Goal: Transaction & Acquisition: Purchase product/service

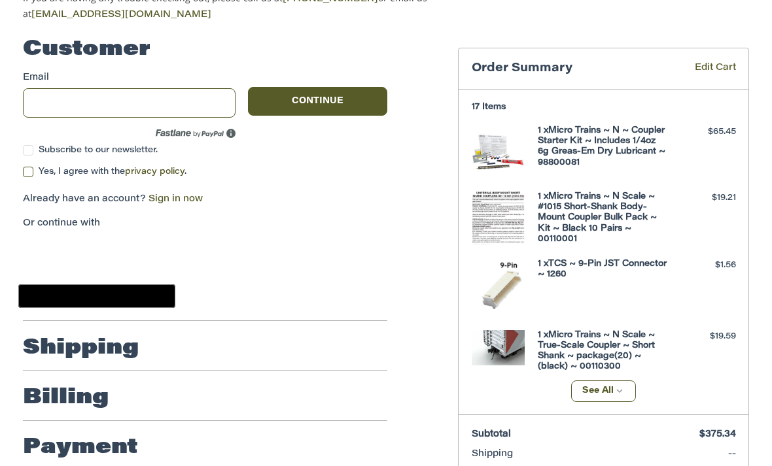
scroll to position [144, 0]
click at [88, 105] on input "Email" at bounding box center [129, 102] width 213 height 29
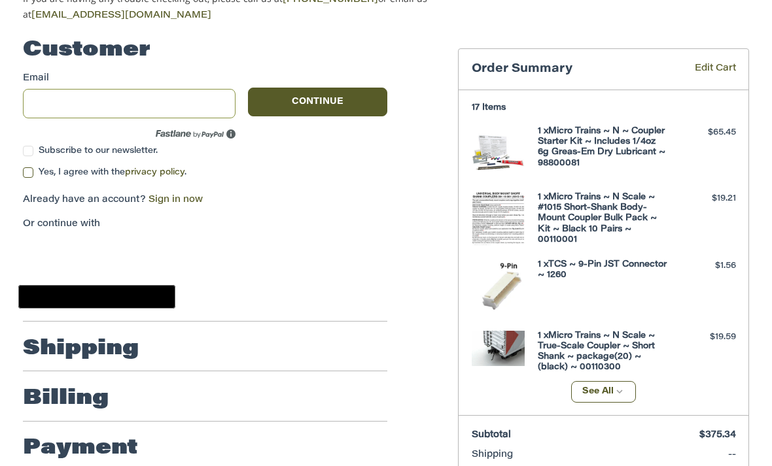
type input "**********"
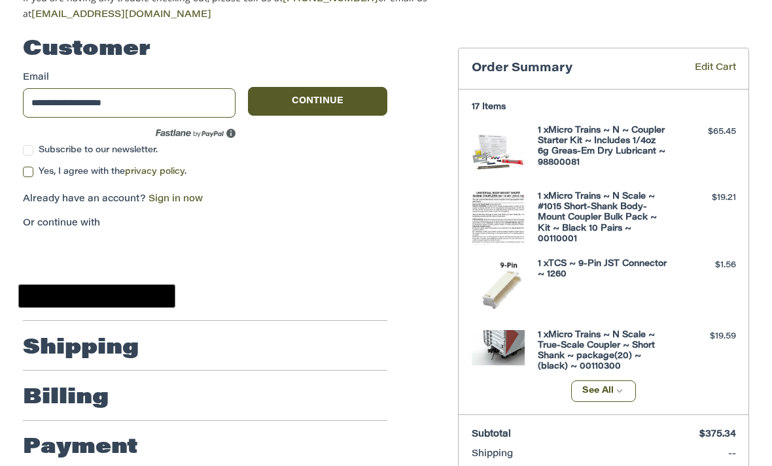
click at [21, 169] on div "**********" at bounding box center [231, 246] width 436 height 448
click at [37, 168] on label "Yes, I agree with the privacy policy ." at bounding box center [205, 172] width 365 height 10
click at [332, 103] on button "Continue" at bounding box center [317, 101] width 139 height 29
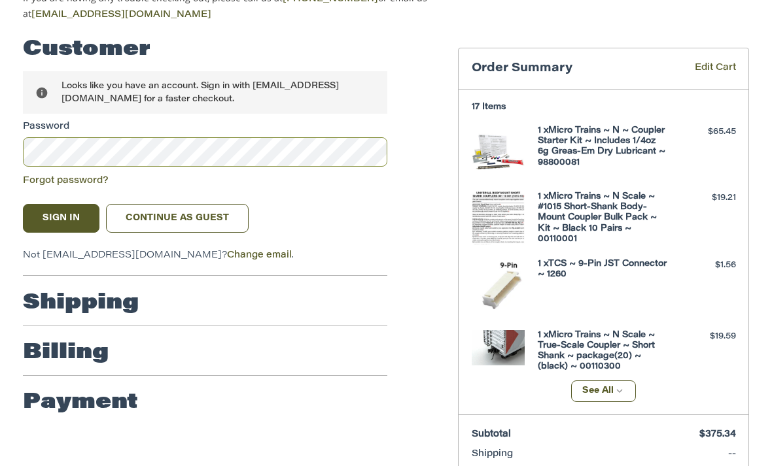
scroll to position [143, 0]
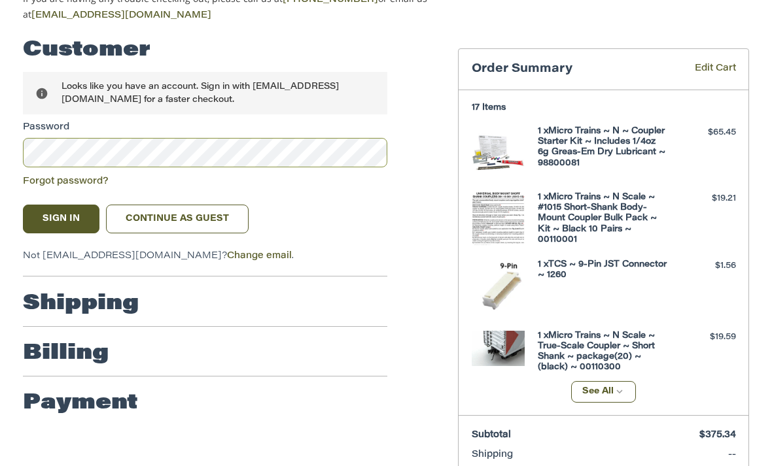
click at [61, 215] on button "Sign In" at bounding box center [61, 219] width 77 height 29
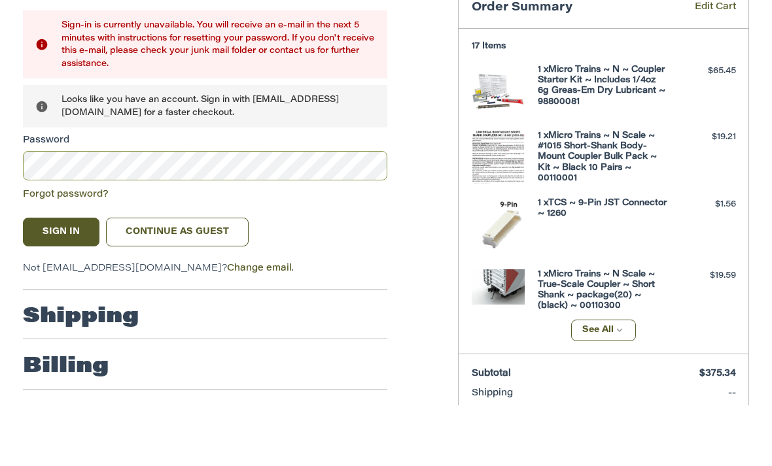
click at [61, 279] on button "Sign In" at bounding box center [61, 293] width 77 height 29
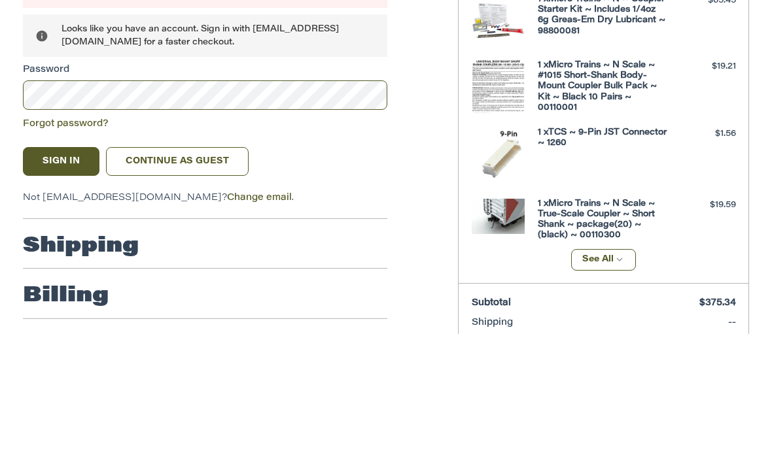
click at [86, 252] on link "Forgot password?" at bounding box center [66, 256] width 86 height 9
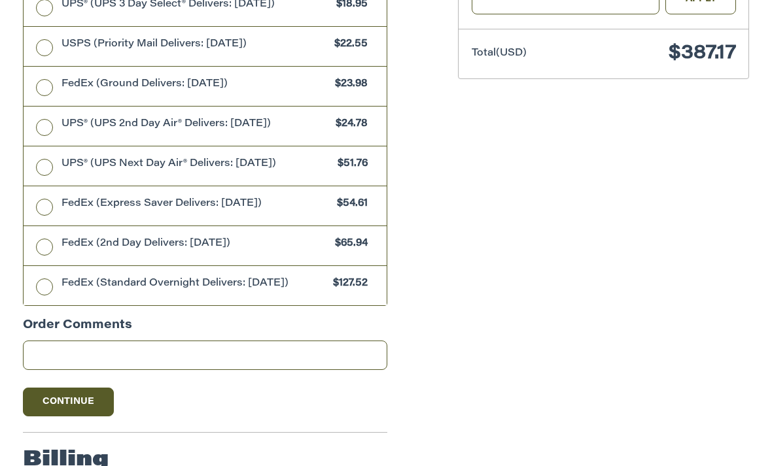
scroll to position [701, 0]
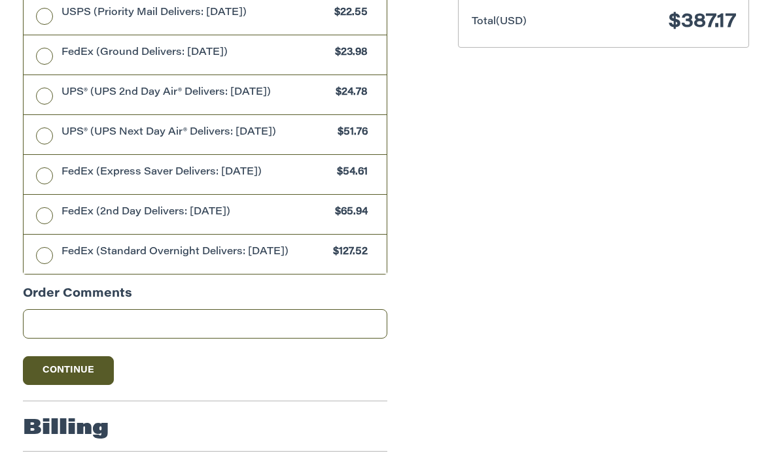
click at [82, 361] on button "Continue" at bounding box center [69, 370] width 92 height 29
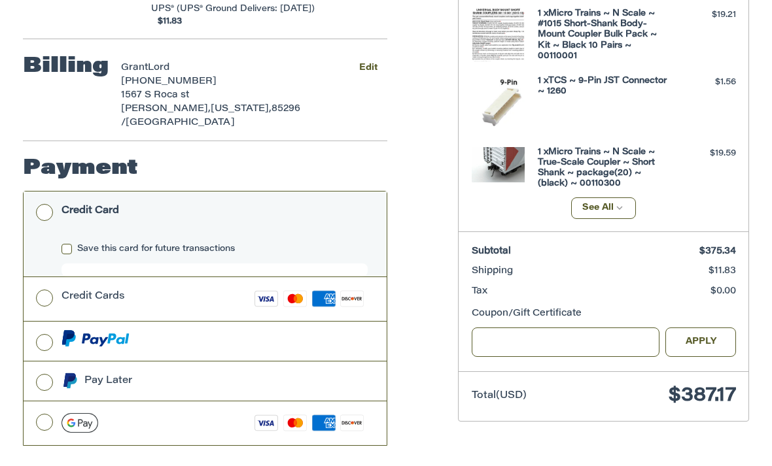
scroll to position [351, 0]
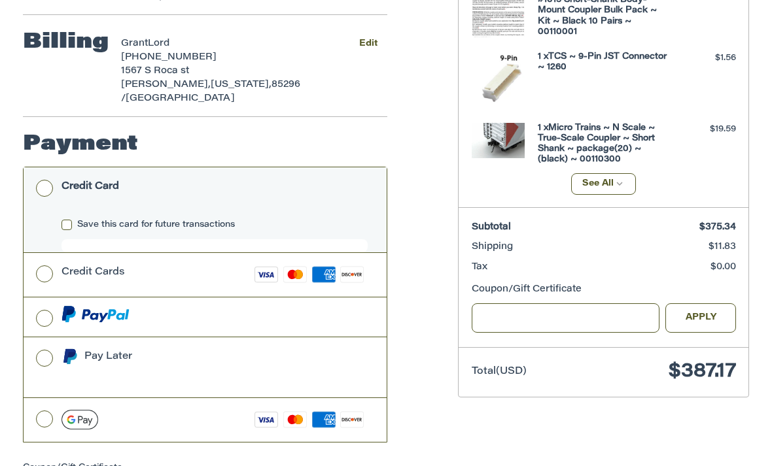
click at [44, 253] on label "Credit Cards Visa Master Amex Discover" at bounding box center [206, 275] width 364 height 44
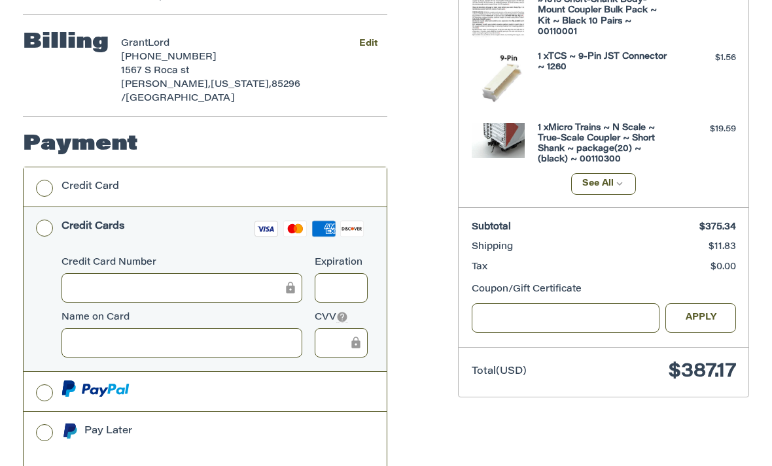
click at [157, 273] on div at bounding box center [181, 287] width 241 height 29
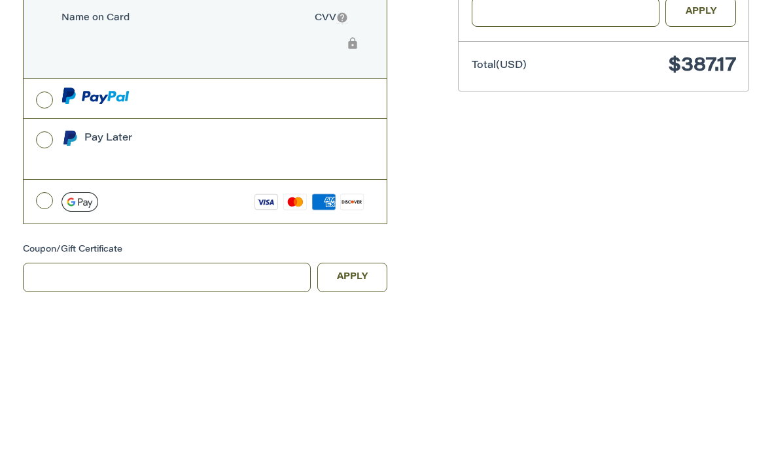
scroll to position [527, 0]
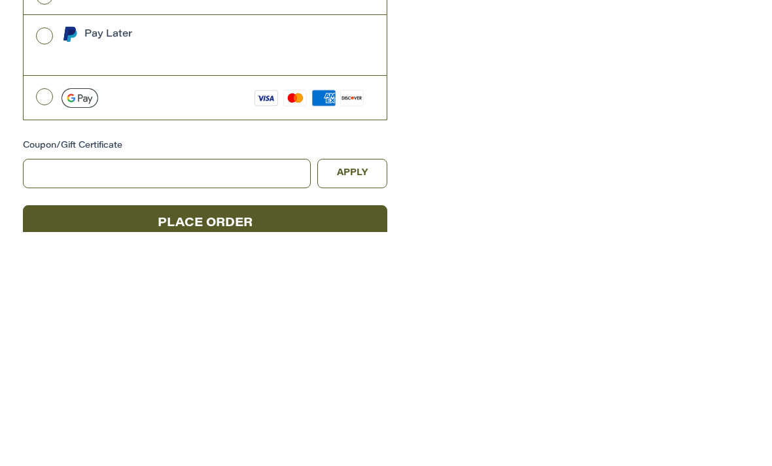
click at [271, 439] on button "Place Order" at bounding box center [205, 457] width 365 height 36
